Goal: Task Accomplishment & Management: Manage account settings

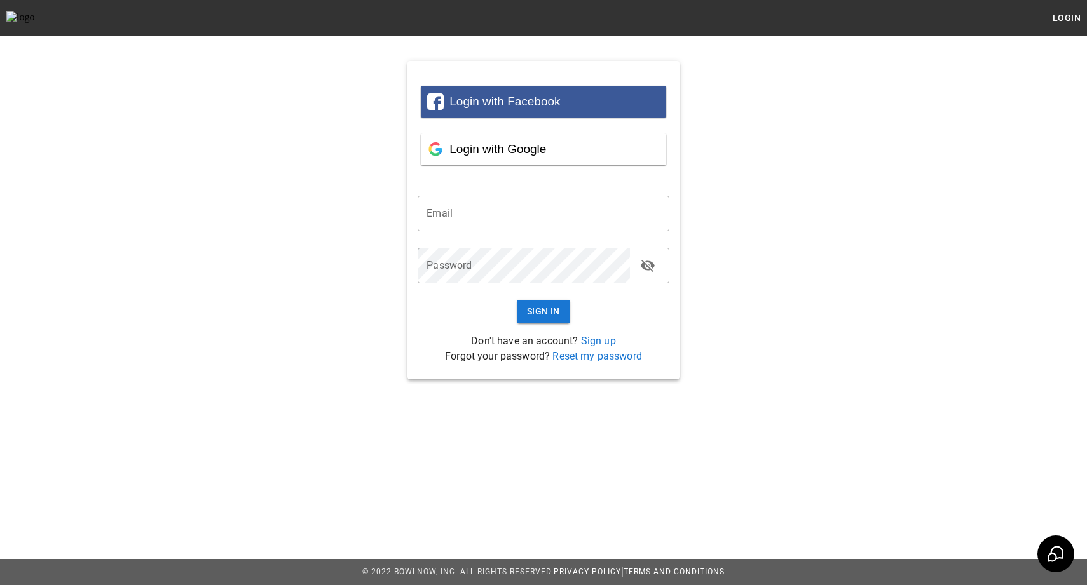
click at [538, 200] on input "email" at bounding box center [544, 214] width 252 height 36
click at [531, 149] on span "Login with Google" at bounding box center [497, 148] width 97 height 13
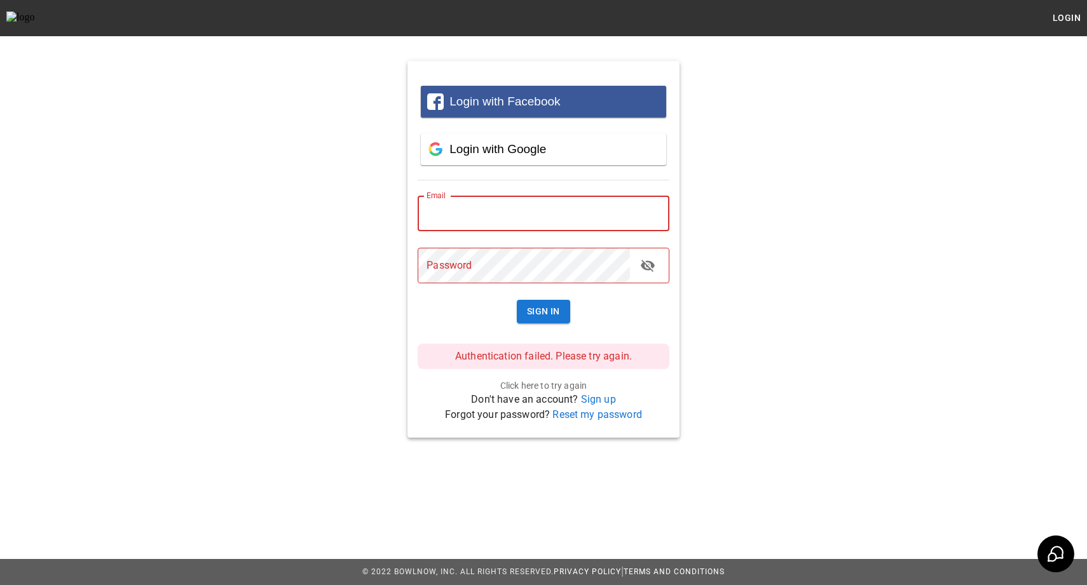
click at [487, 208] on input "email" at bounding box center [544, 214] width 252 height 36
type input "**********"
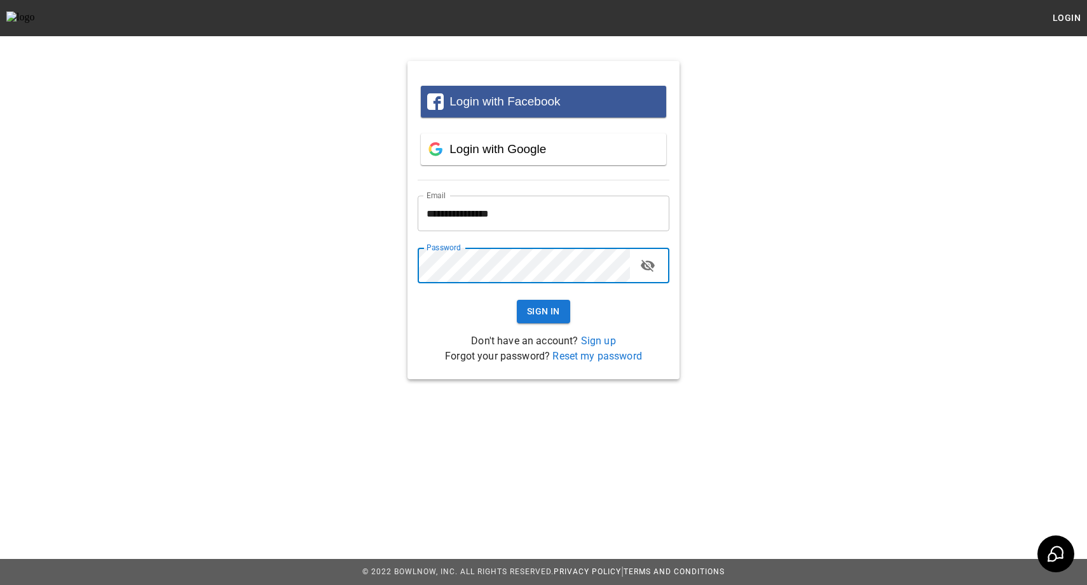
click at [650, 268] on icon "toggle password visibility" at bounding box center [647, 265] width 15 height 15
click at [552, 310] on button "Sign In" at bounding box center [543, 312] width 53 height 24
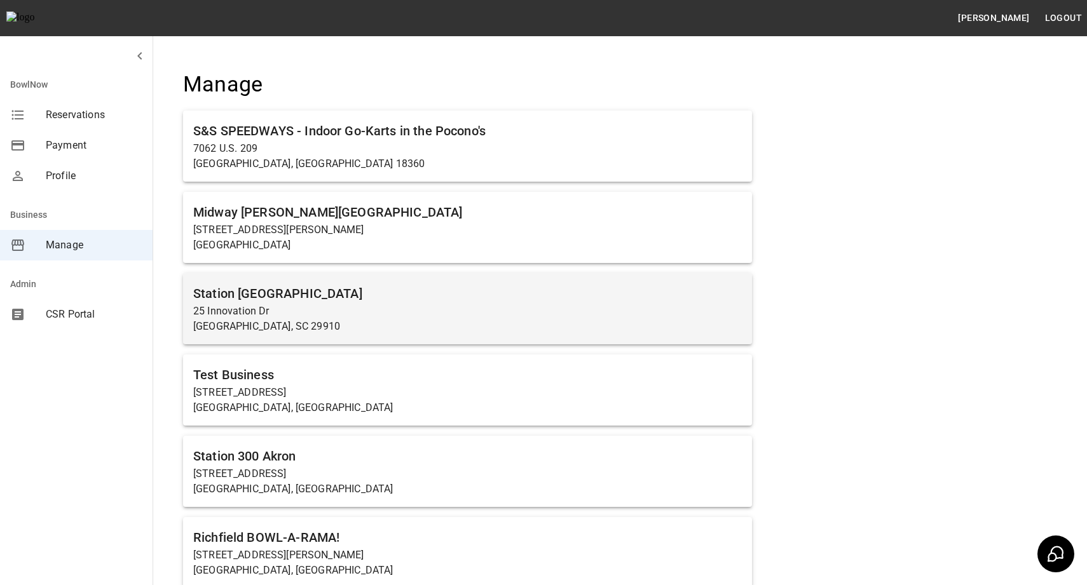
scroll to position [10, 0]
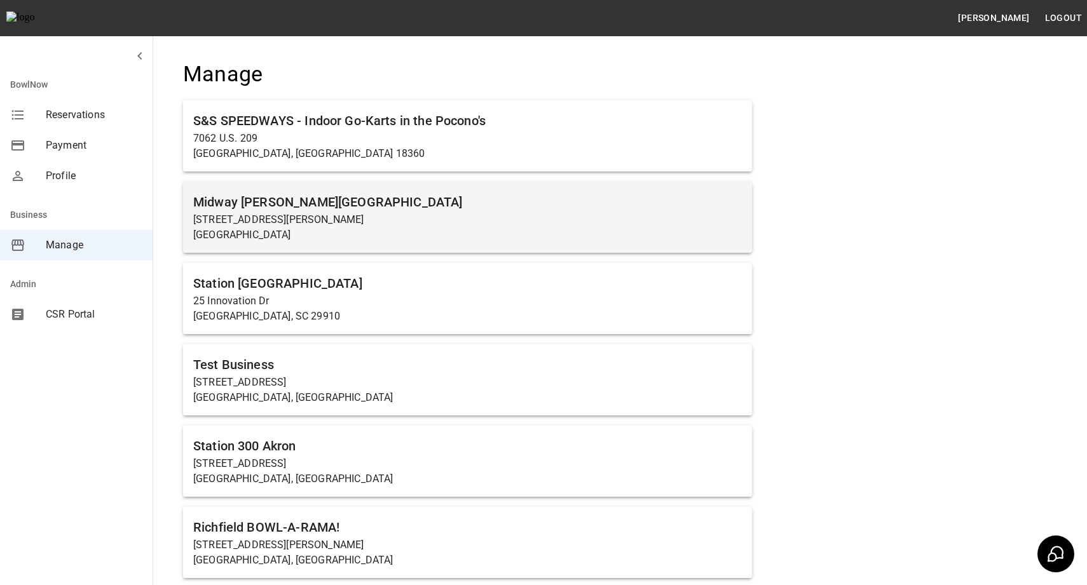
click at [247, 224] on p "[STREET_ADDRESS][PERSON_NAME]" at bounding box center [467, 219] width 549 height 15
click at [501, 224] on p "[STREET_ADDRESS][PERSON_NAME]" at bounding box center [467, 219] width 549 height 15
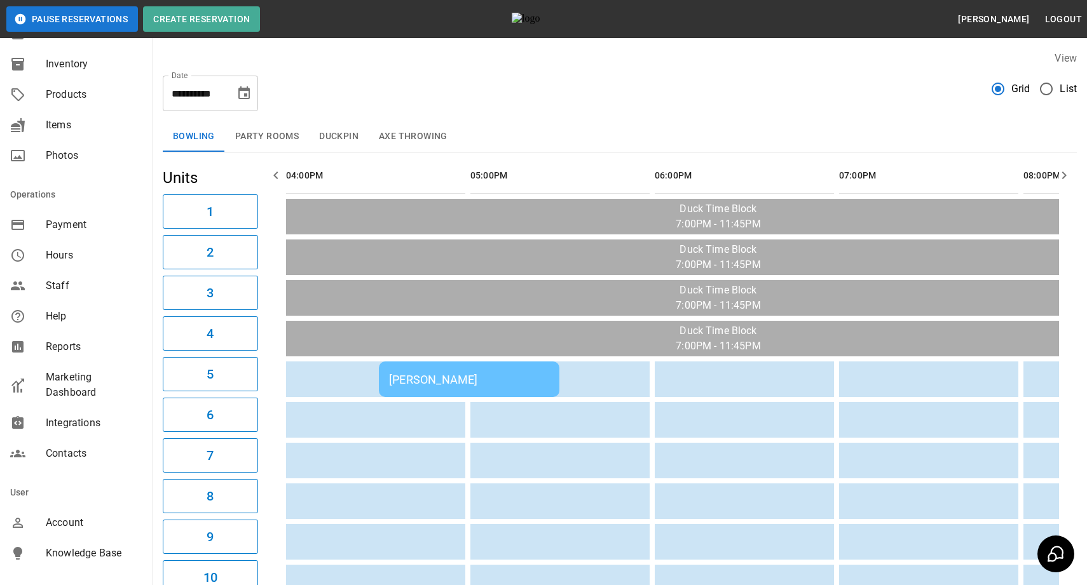
scroll to position [177, 0]
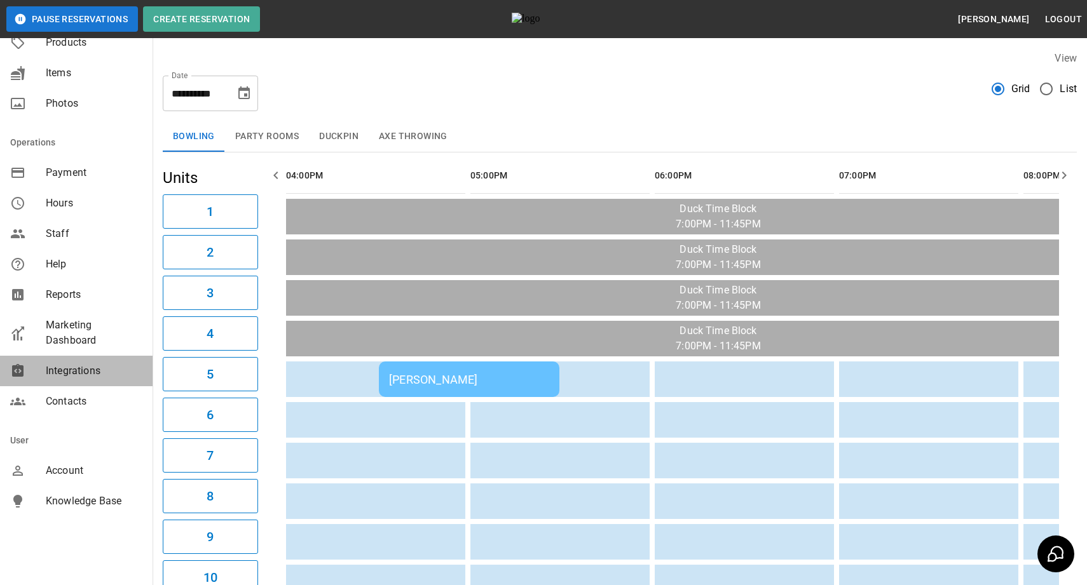
click at [77, 367] on span "Integrations" at bounding box center [94, 371] width 97 height 15
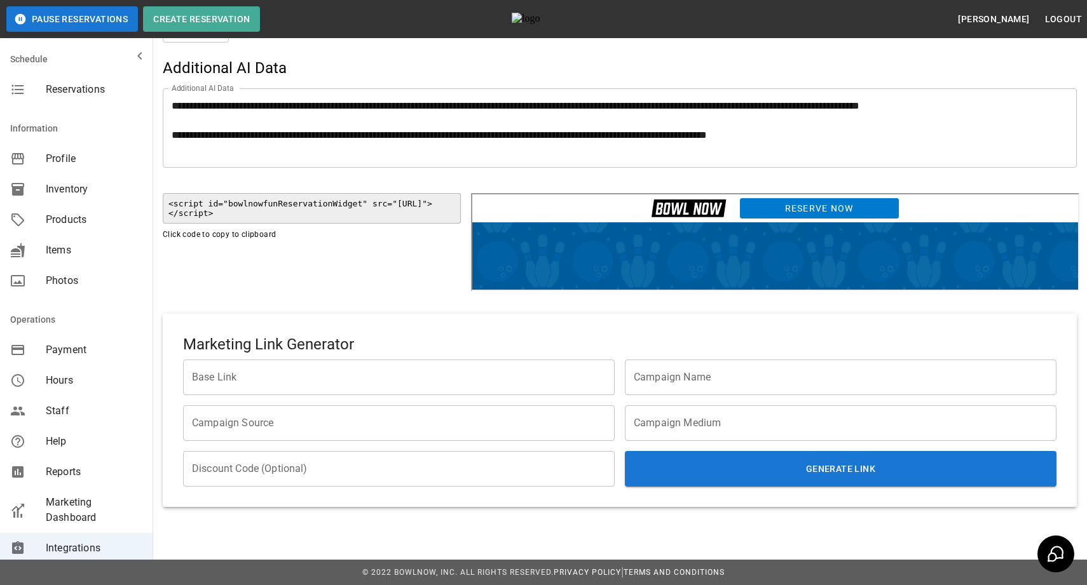
scroll to position [128, 0]
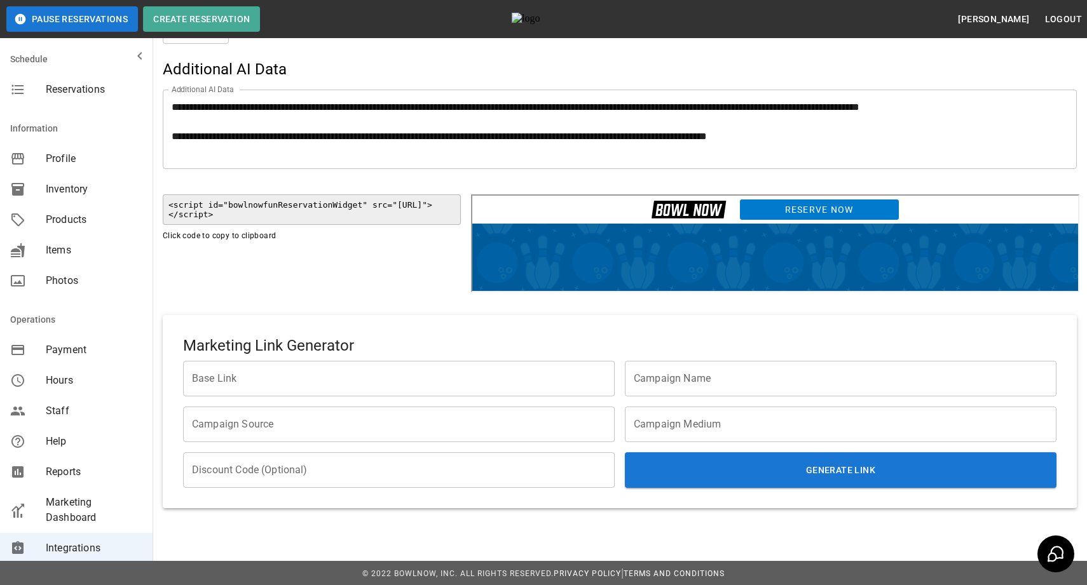
click at [264, 385] on input "Base Link" at bounding box center [399, 379] width 432 height 36
